Goal: Check status: Check status

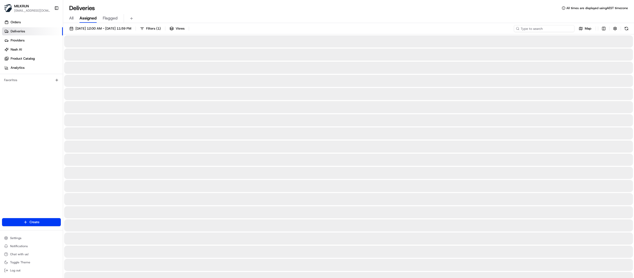
click at [546, 29] on input at bounding box center [544, 28] width 61 height 7
paste input "3311a74e-4fab-4150-a033-fab045e11c22"
type input "3311a74e-4fab-4150-a033-fab045e11c22"
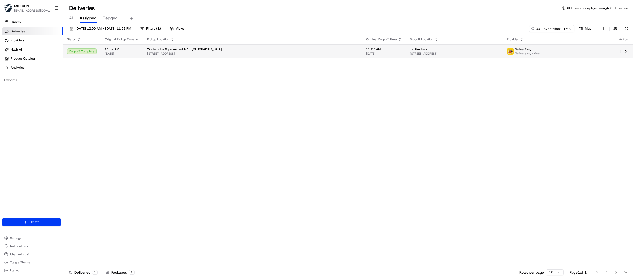
click at [286, 52] on span "[STREET_ADDRESS]" at bounding box center [252, 54] width 211 height 4
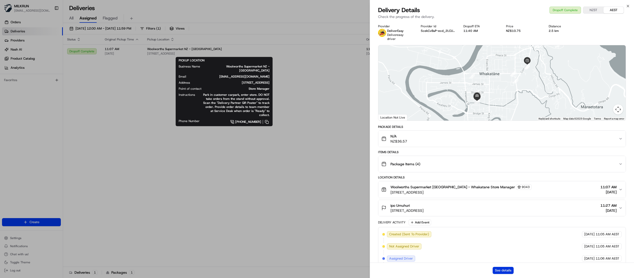
click at [497, 269] on button "See details" at bounding box center [503, 270] width 21 height 7
